Goal: Check status

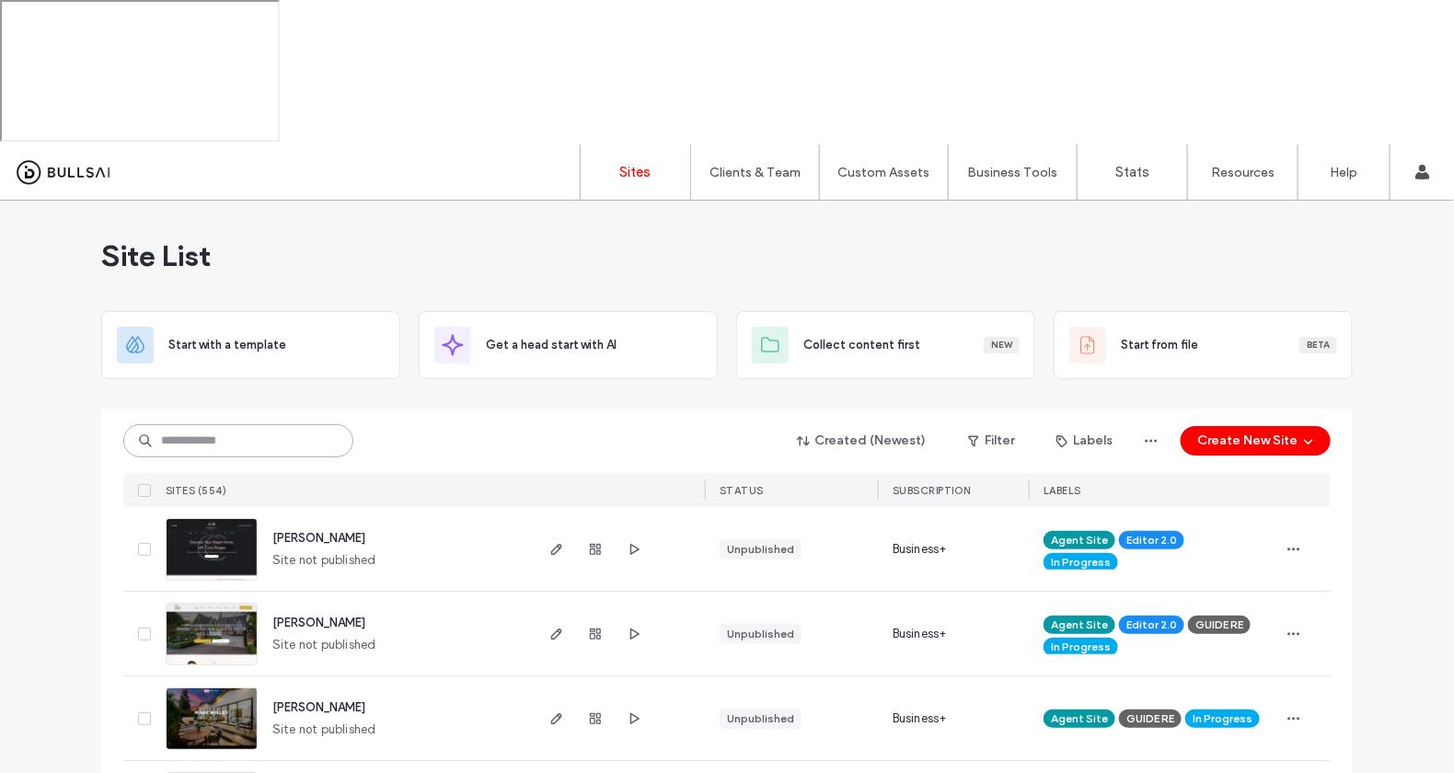
click at [260, 424] on input at bounding box center [238, 440] width 230 height 33
type input "*******"
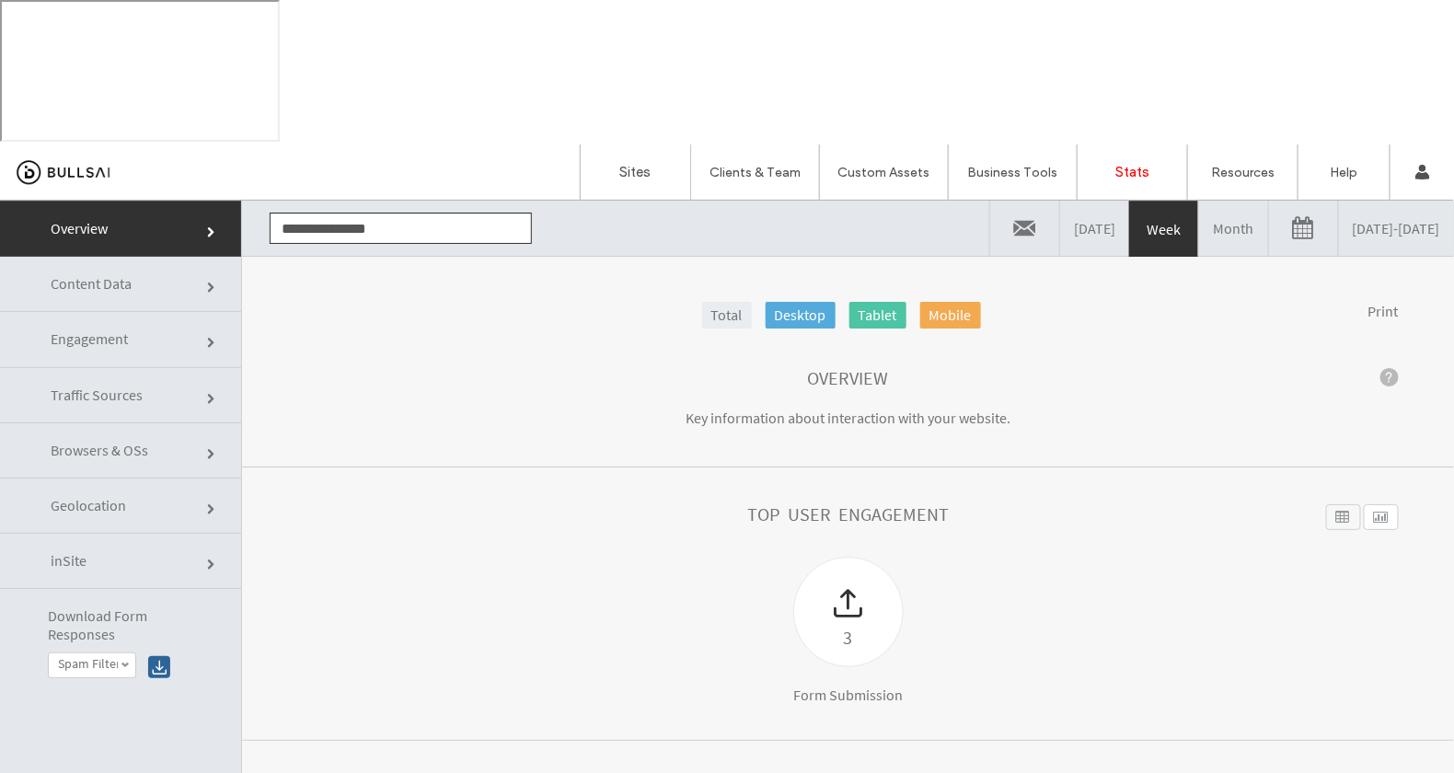
click at [140, 287] on link "Content Data" at bounding box center [120, 283] width 241 height 55
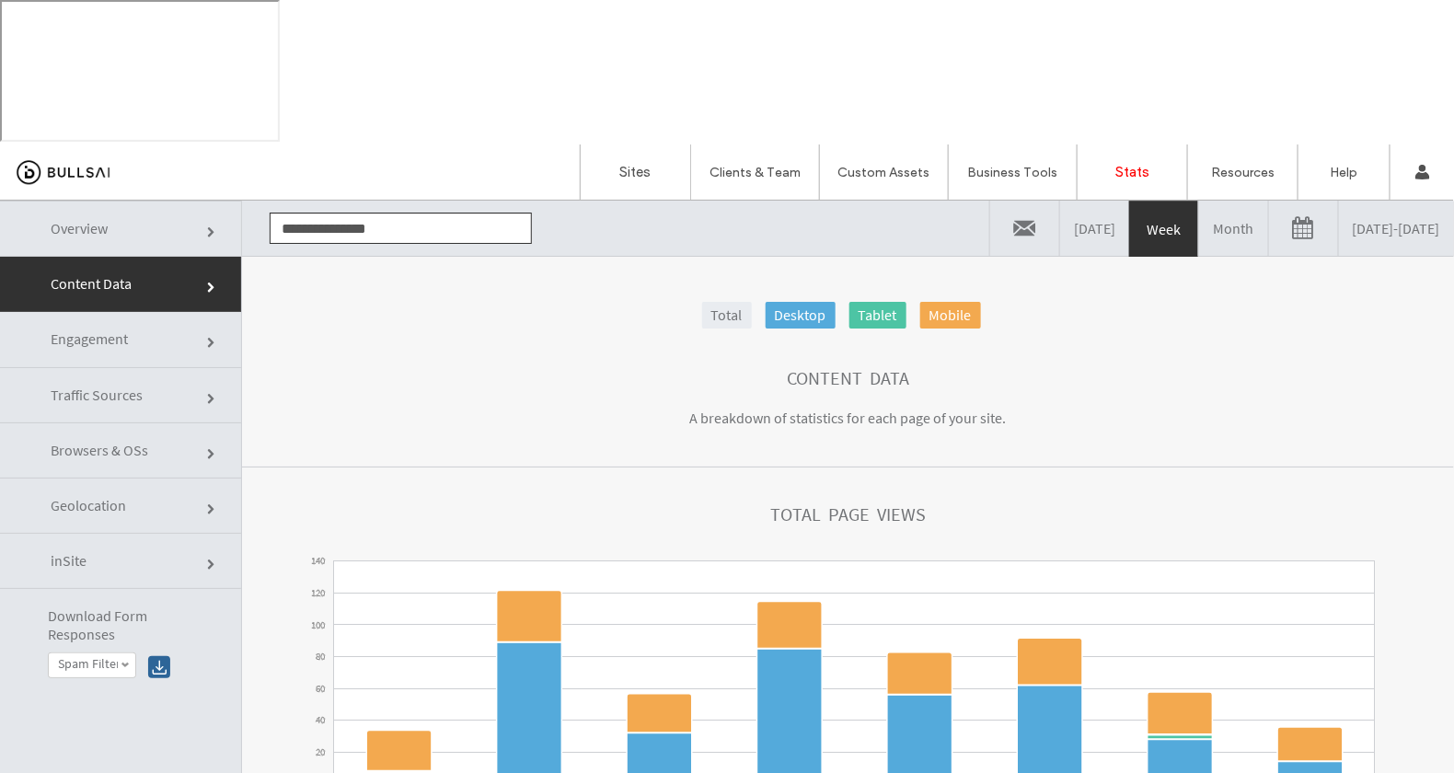
click at [1391, 232] on link "[DATE] - [DATE]" at bounding box center [1396, 227] width 115 height 55
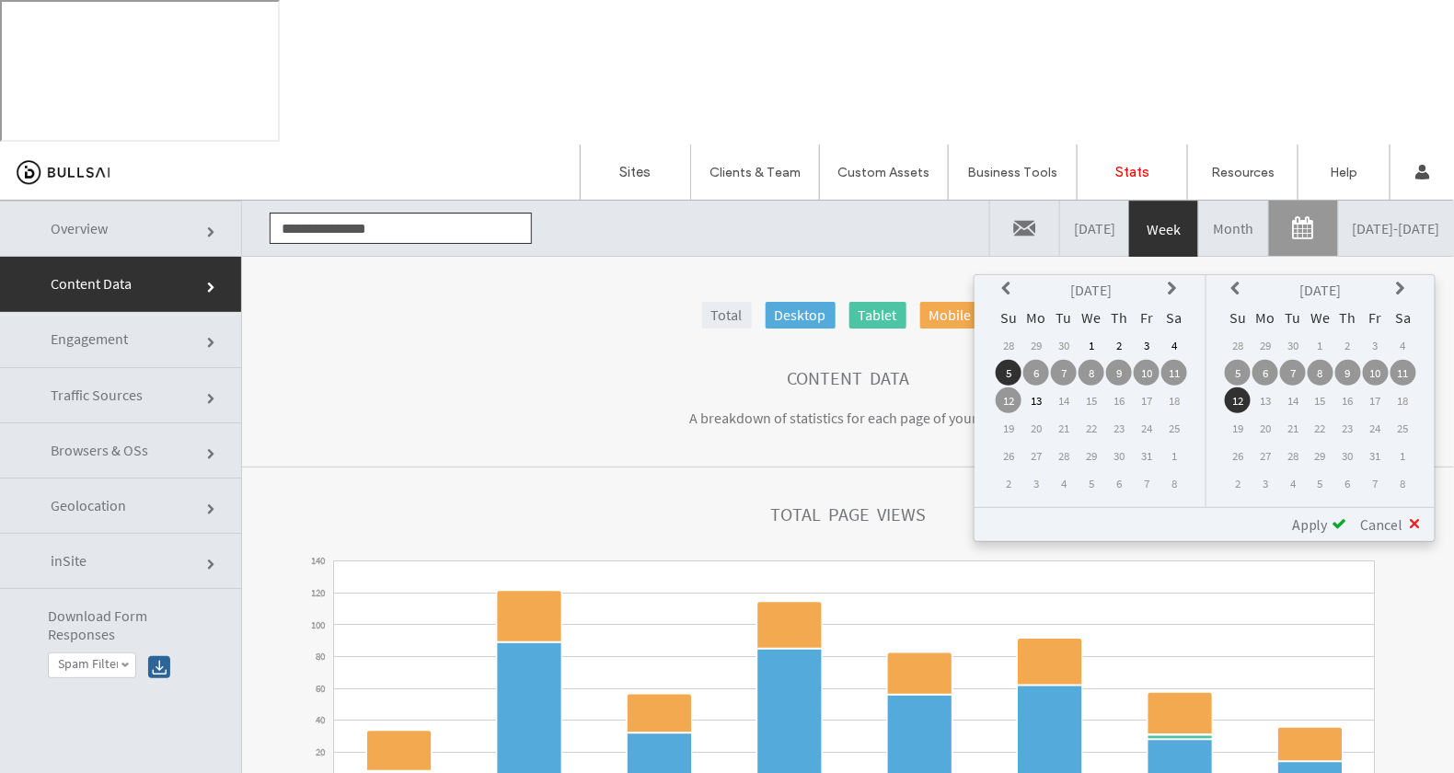
click at [1045, 367] on td "6" at bounding box center [1036, 372] width 26 height 26
click at [1240, 396] on td "12" at bounding box center [1238, 399] width 26 height 26
click at [1323, 521] on span "Apply" at bounding box center [1310, 523] width 36 height 18
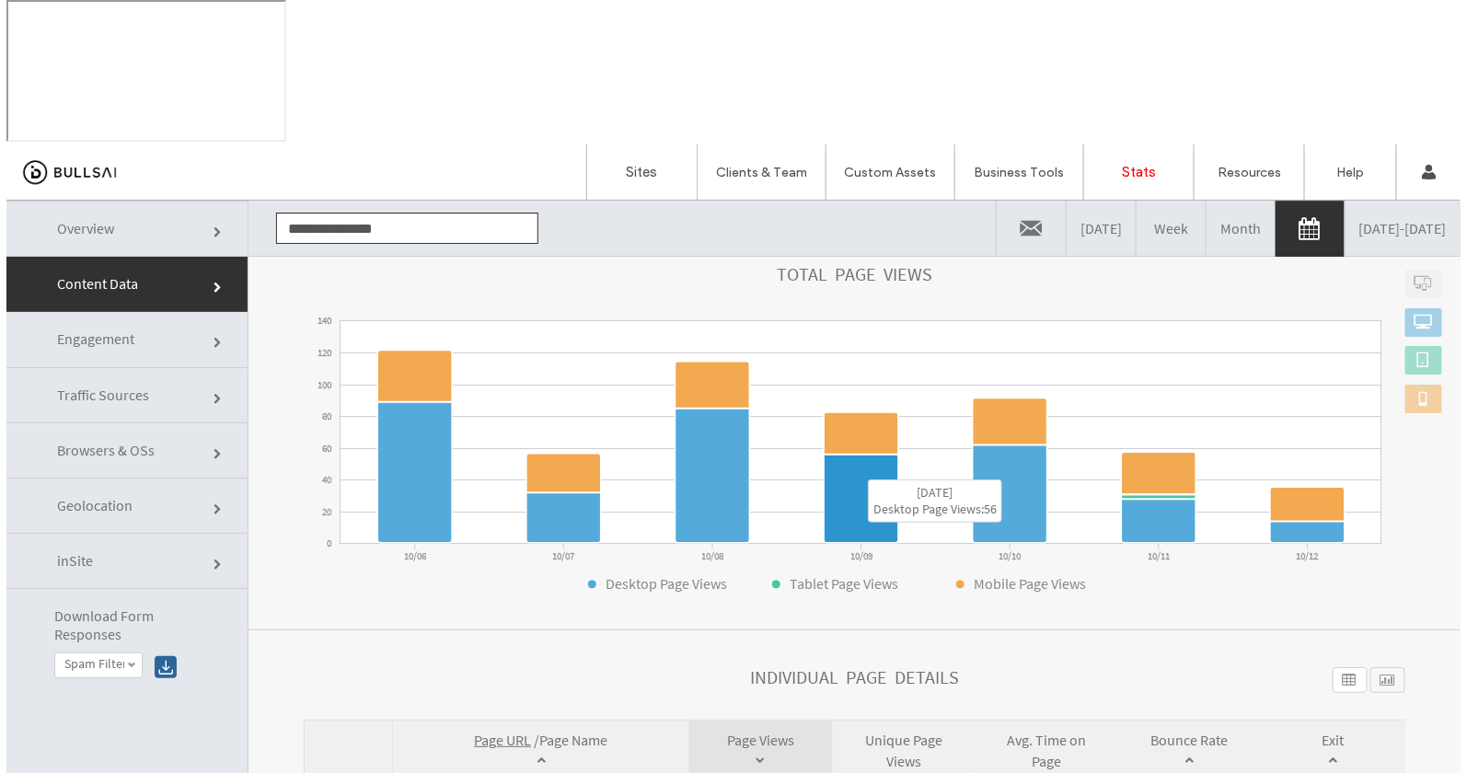
scroll to position [544, 0]
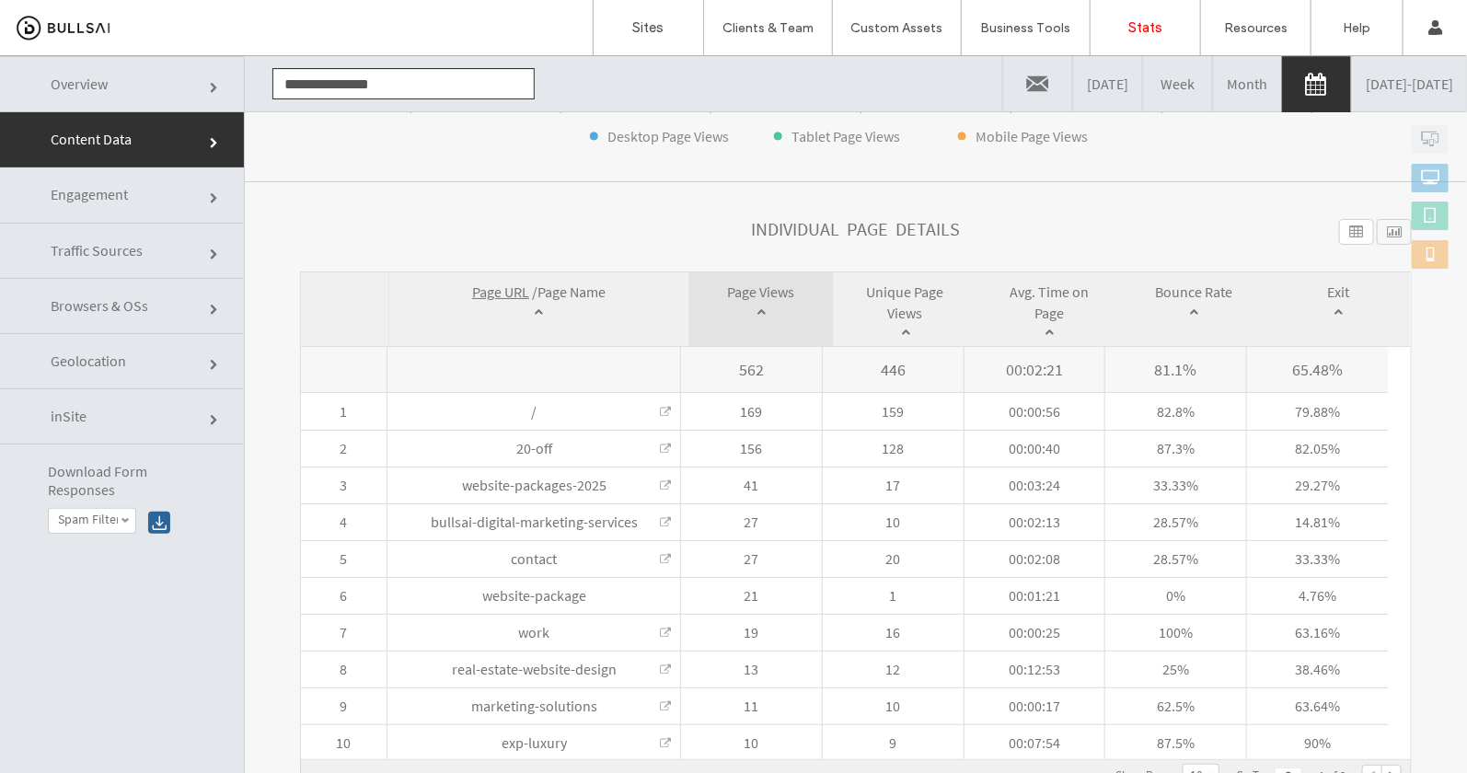
click at [1416, 83] on link "[DATE] - [DATE]" at bounding box center [1409, 82] width 115 height 55
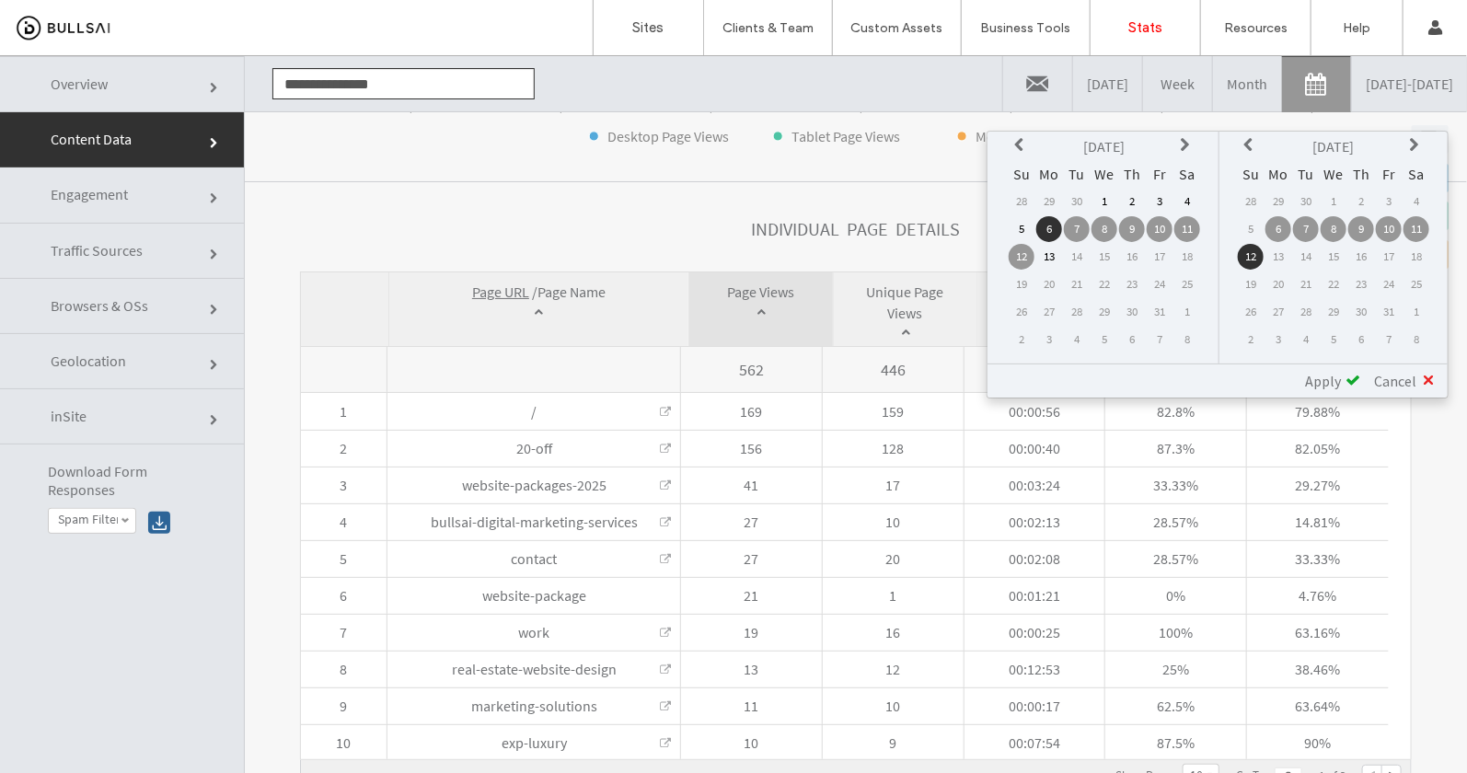
click at [1053, 199] on td "29" at bounding box center [1049, 201] width 26 height 26
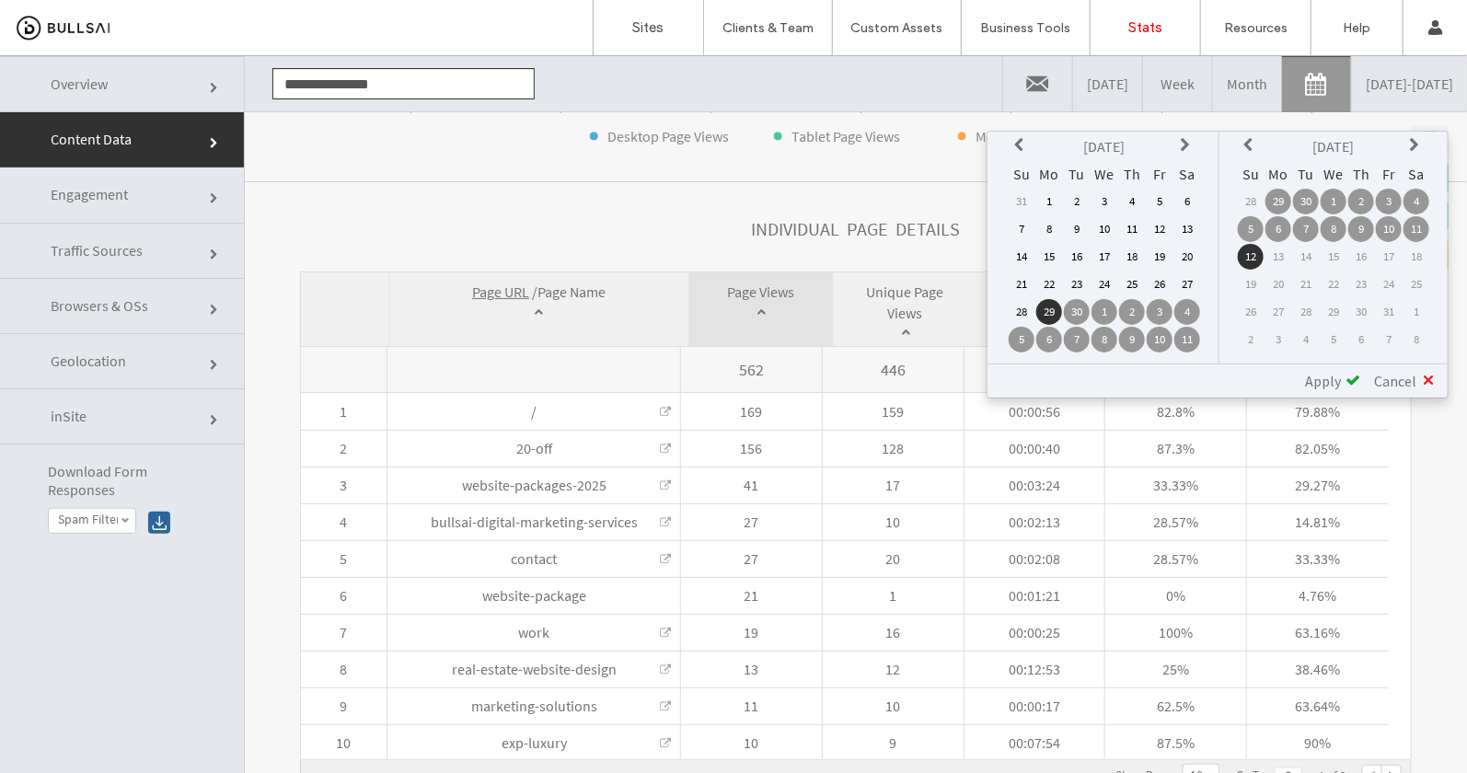
click at [1249, 224] on td "5" at bounding box center [1251, 228] width 26 height 26
click at [1325, 375] on span "Apply" at bounding box center [1323, 380] width 36 height 18
